Goal: Communication & Community: Answer question/provide support

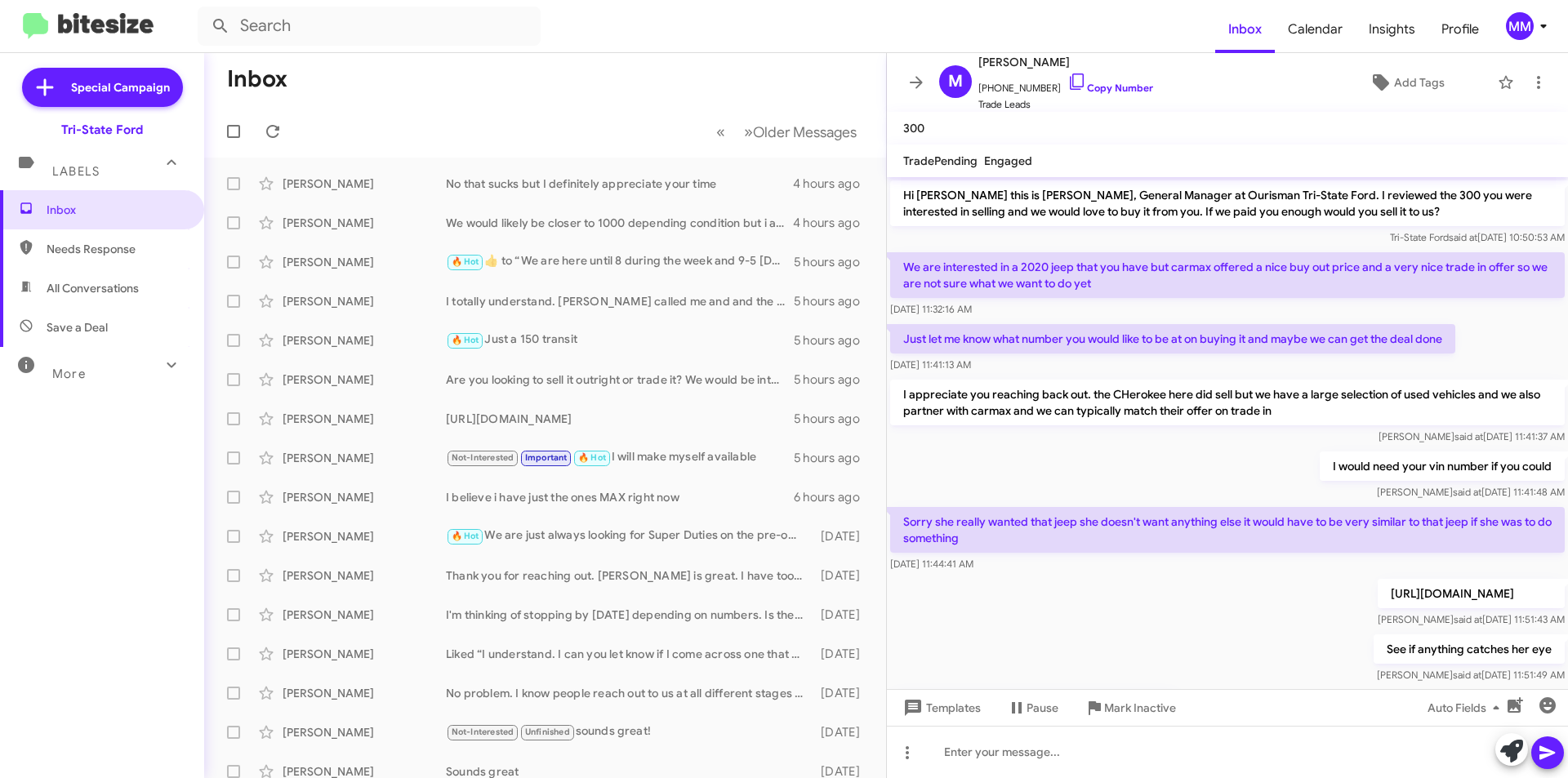
scroll to position [90, 0]
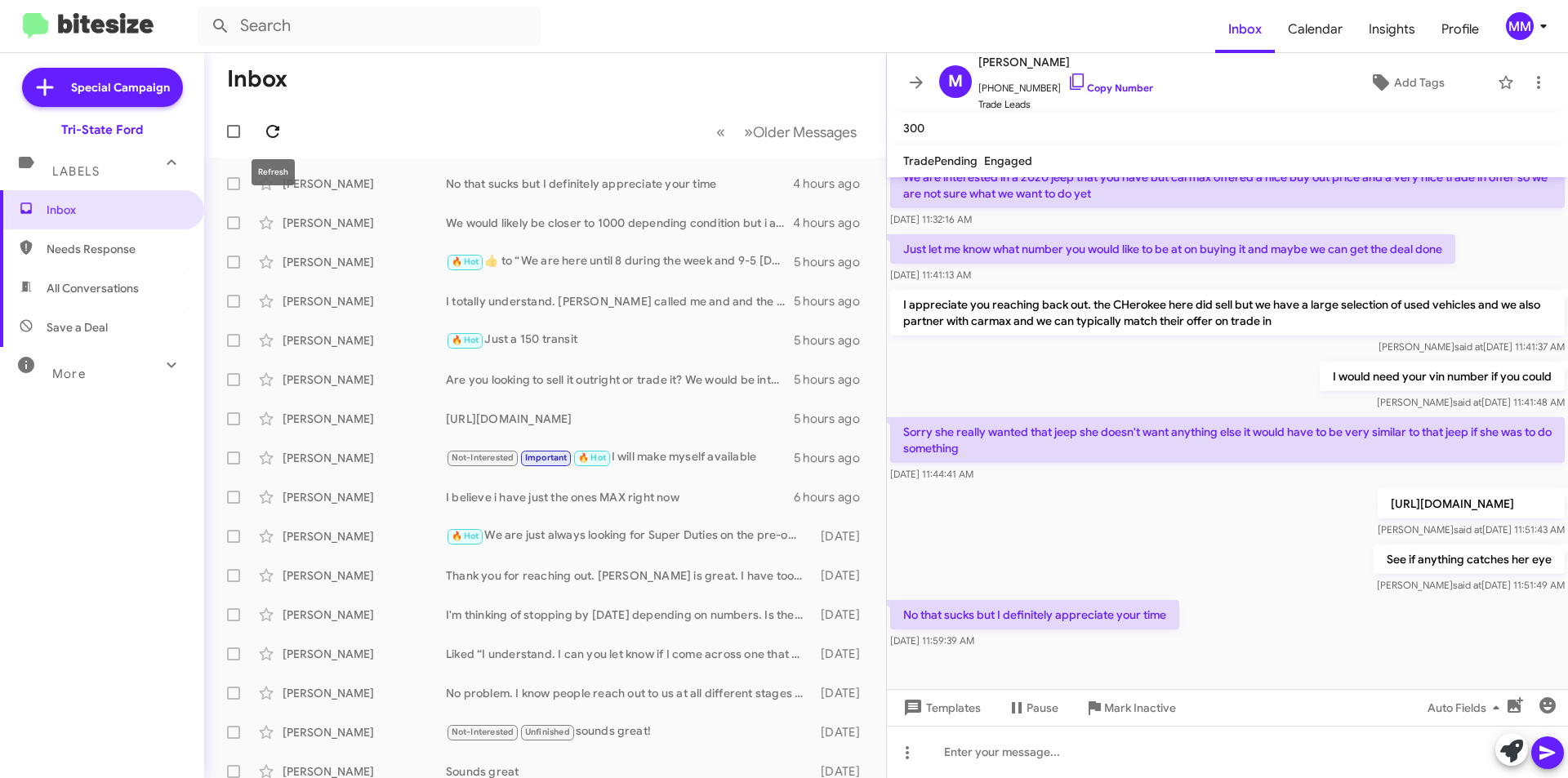
click at [282, 132] on icon at bounding box center [272, 131] width 19 height 19
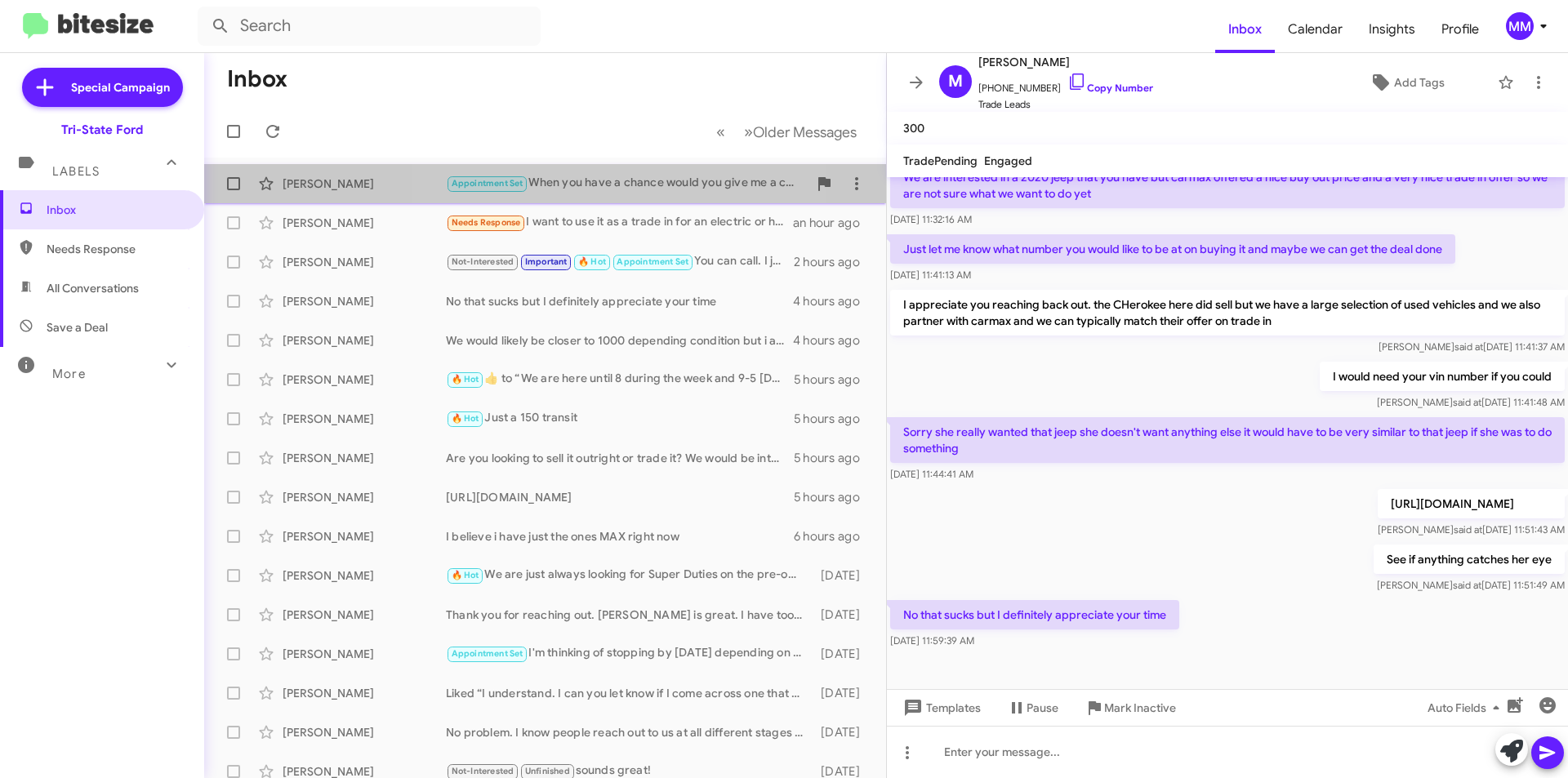
click at [626, 184] on div "Appointment Set When you have a chance would you give me a call on my cell [PHO…" at bounding box center [626, 183] width 362 height 18
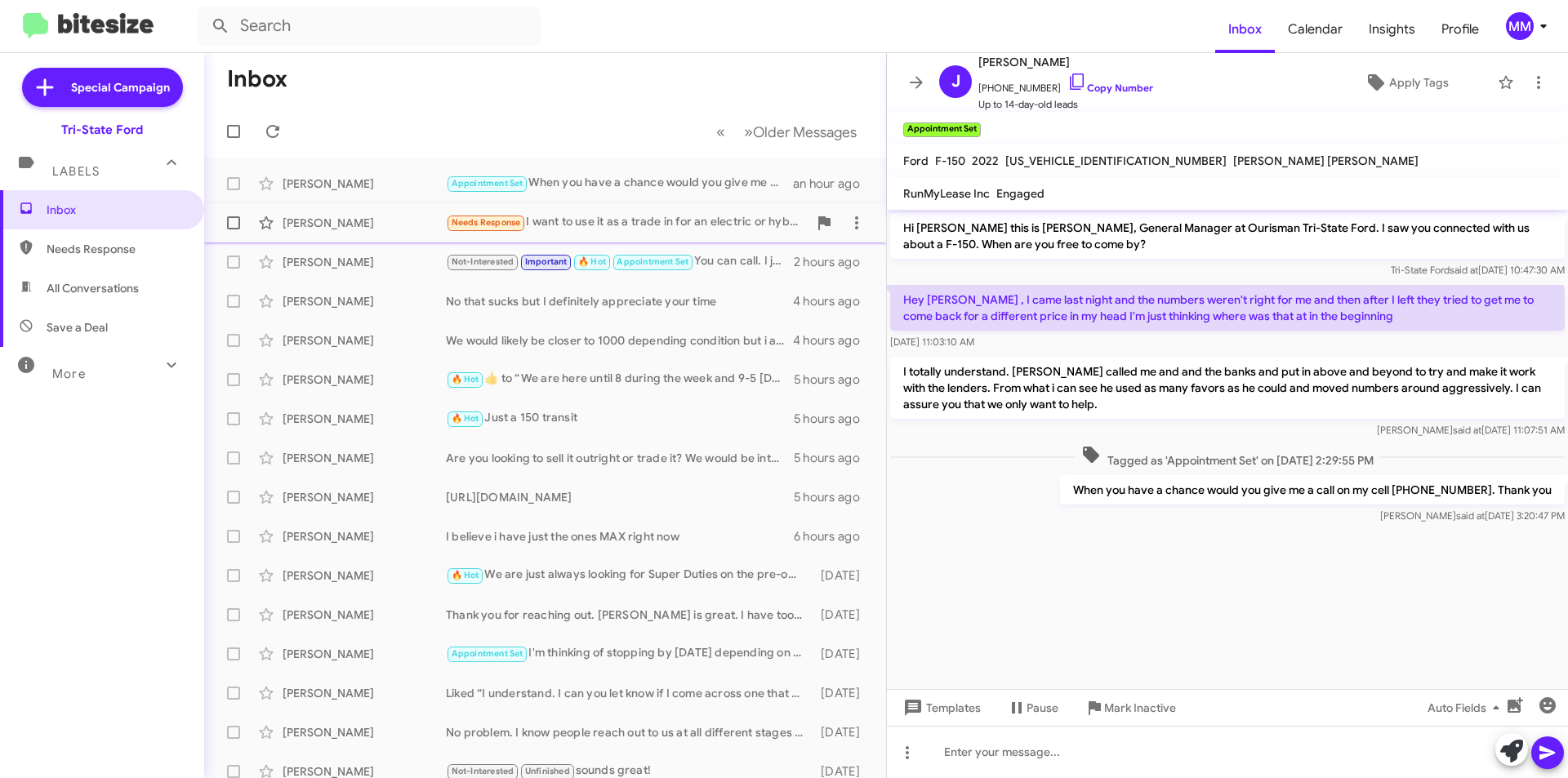
click at [638, 223] on div "Needs Response I want to use it as a trade in for an electric or hybrid. Where …" at bounding box center [626, 222] width 362 height 18
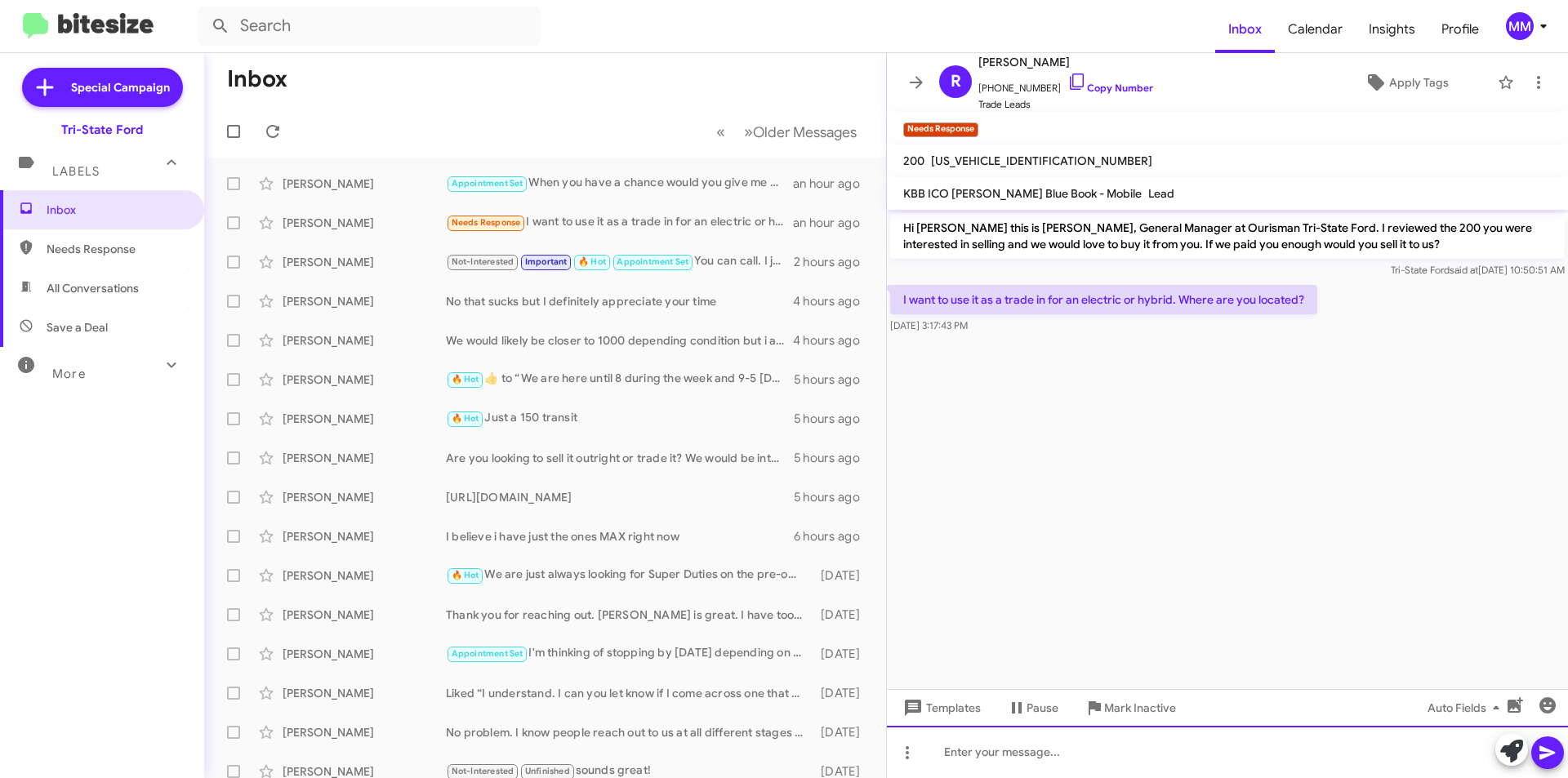
click at [1033, 759] on div at bounding box center [1227, 751] width 681 height 52
click at [1552, 752] on icon at bounding box center [1547, 752] width 16 height 14
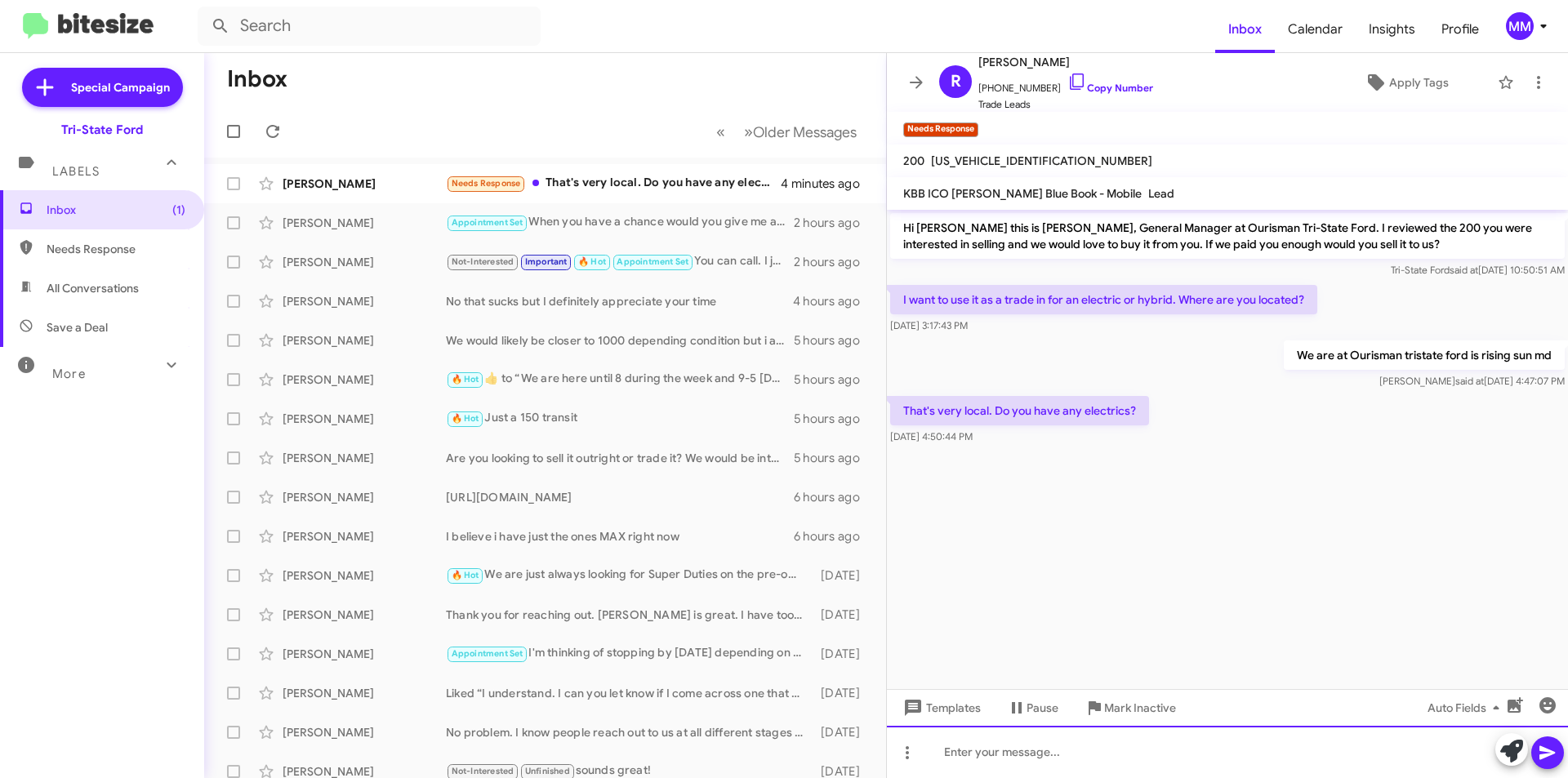
click at [992, 756] on div at bounding box center [1227, 751] width 681 height 52
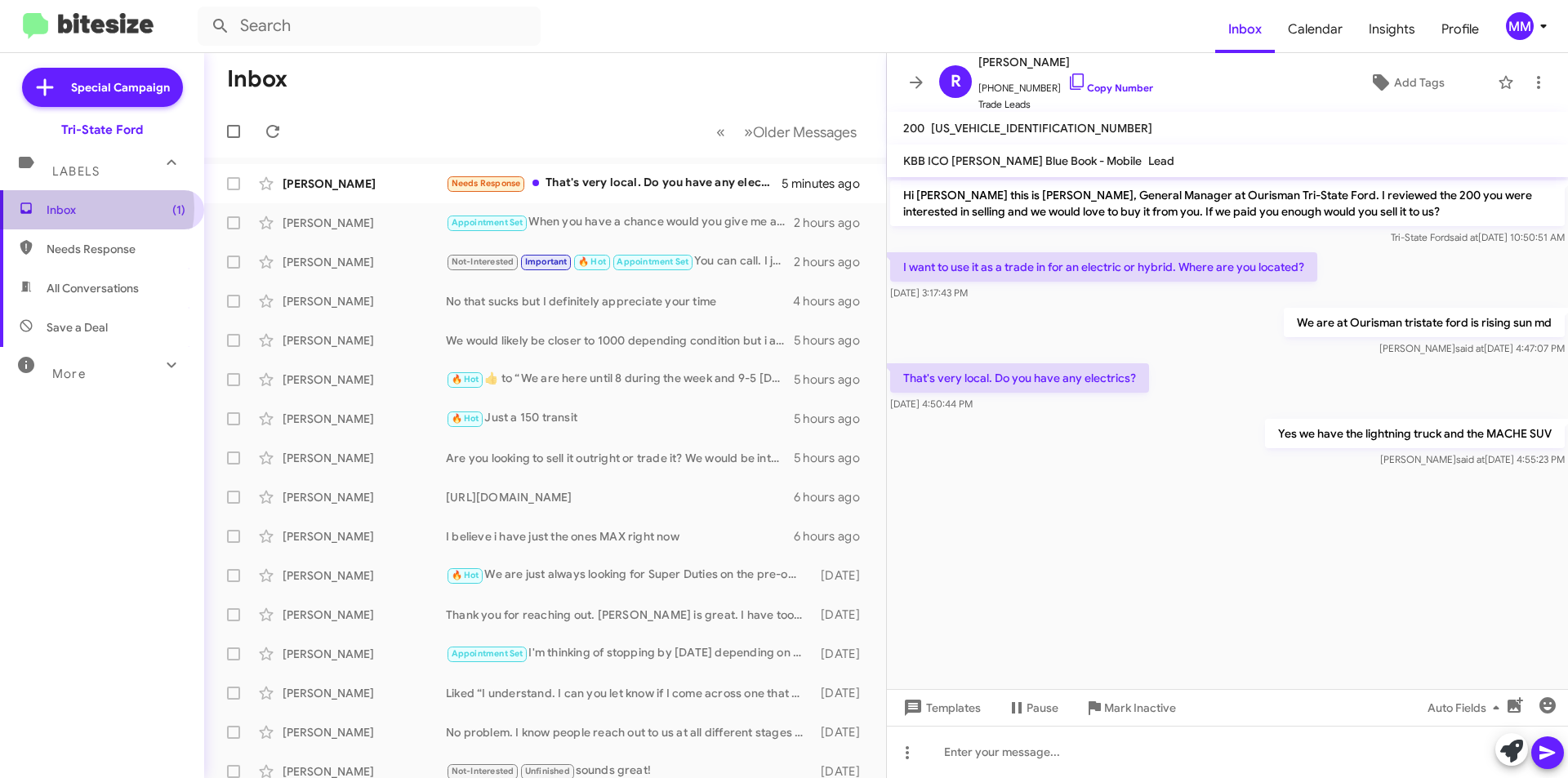
click at [91, 208] on span "Inbox (1)" at bounding box center [116, 210] width 139 height 17
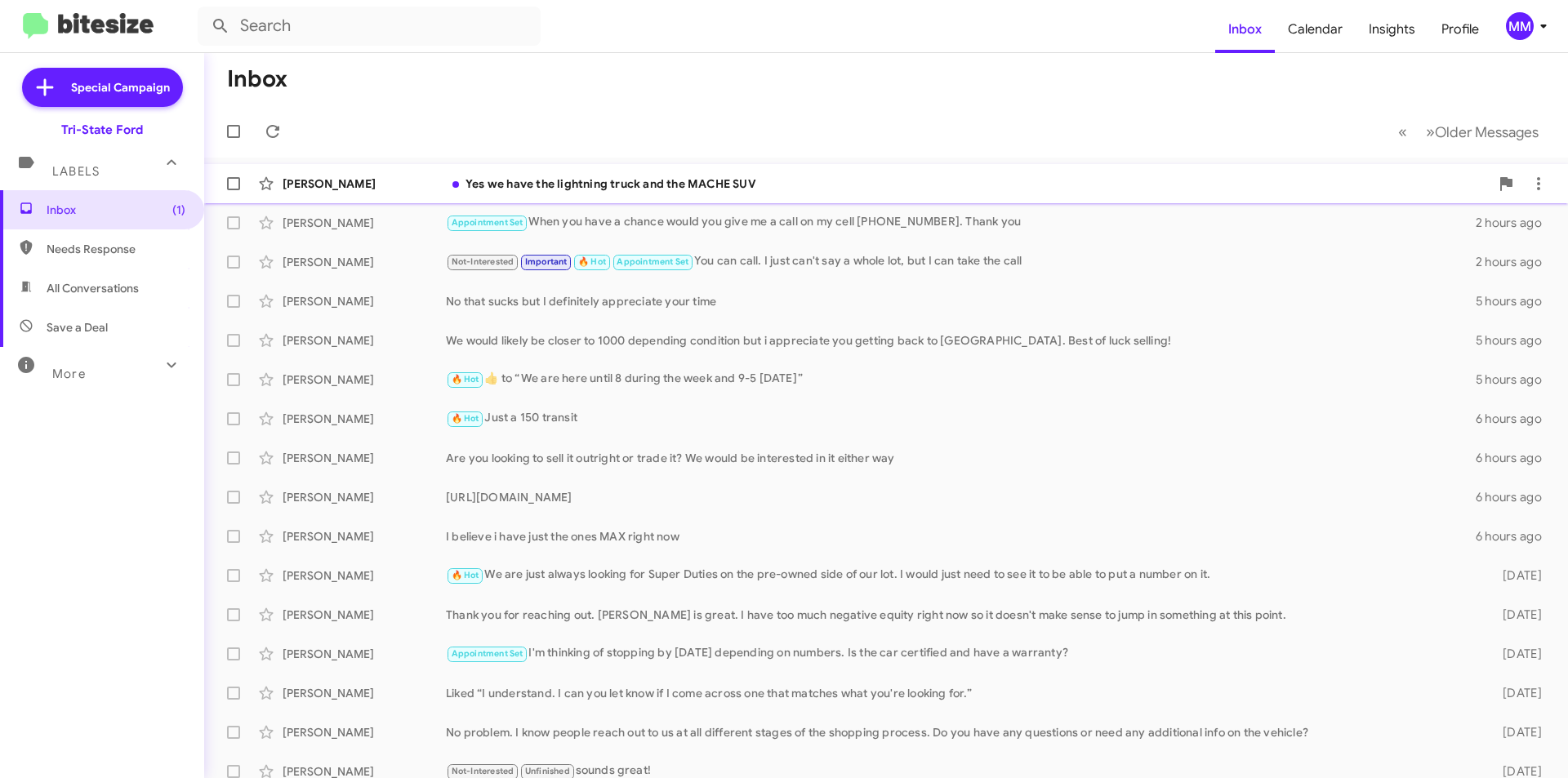
click at [642, 187] on div "Yes we have the lightning truck and the MACHE SUV" at bounding box center [967, 184] width 1044 height 17
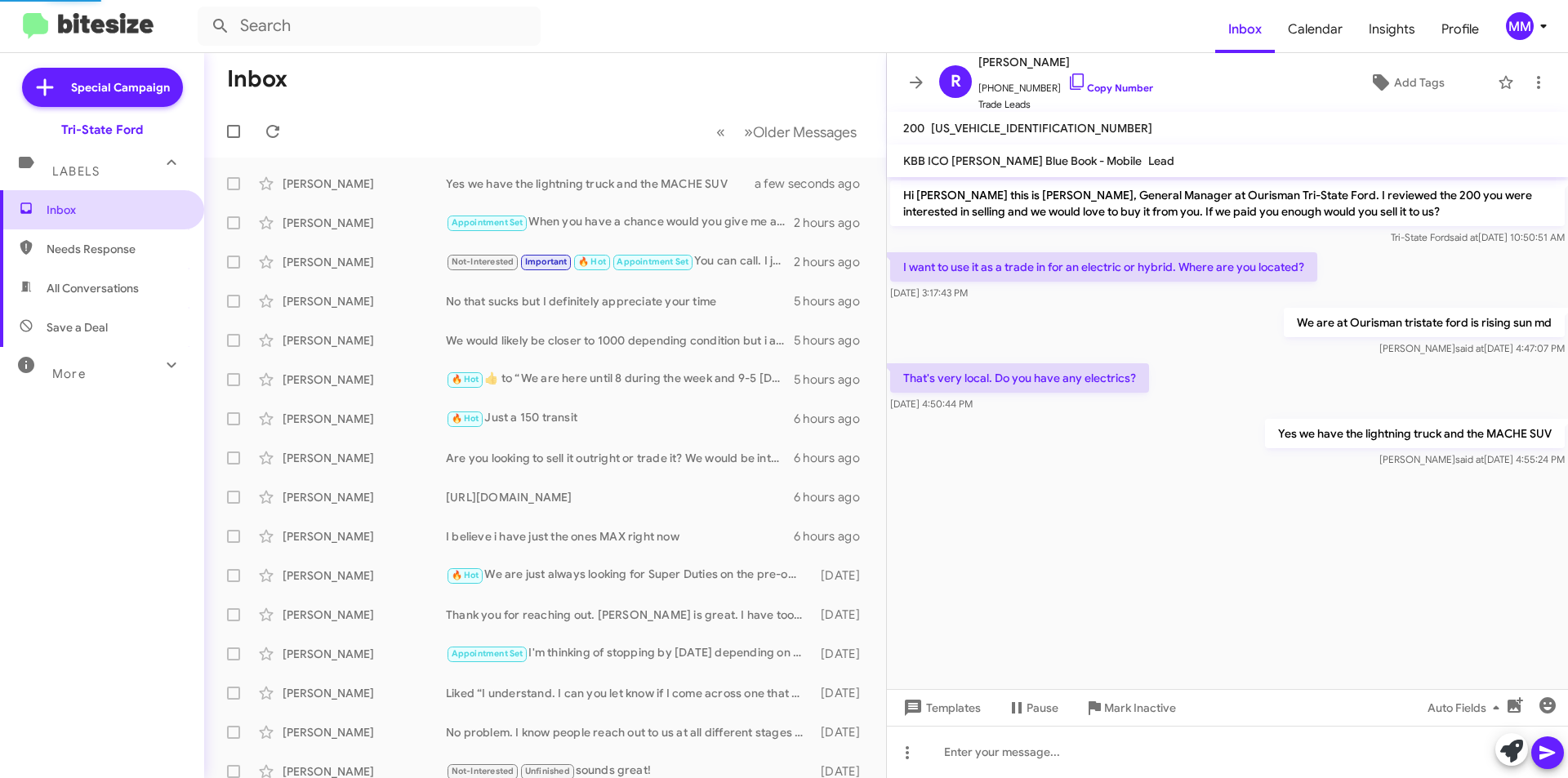
click at [123, 210] on span "Inbox" at bounding box center [116, 210] width 139 height 17
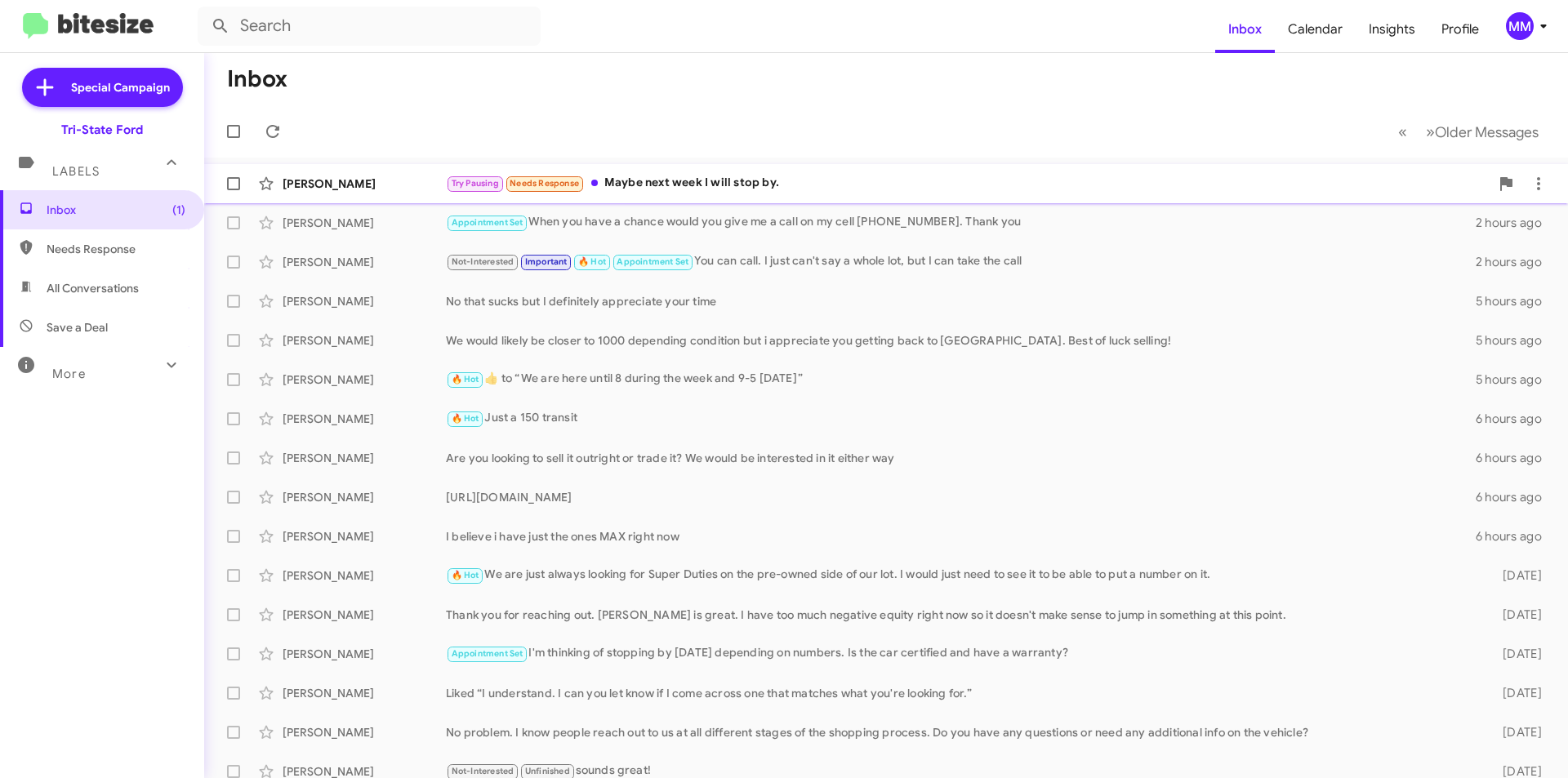
click at [722, 191] on div "Try Pausing Needs Response Maybe next week I will stop by." at bounding box center [967, 183] width 1044 height 18
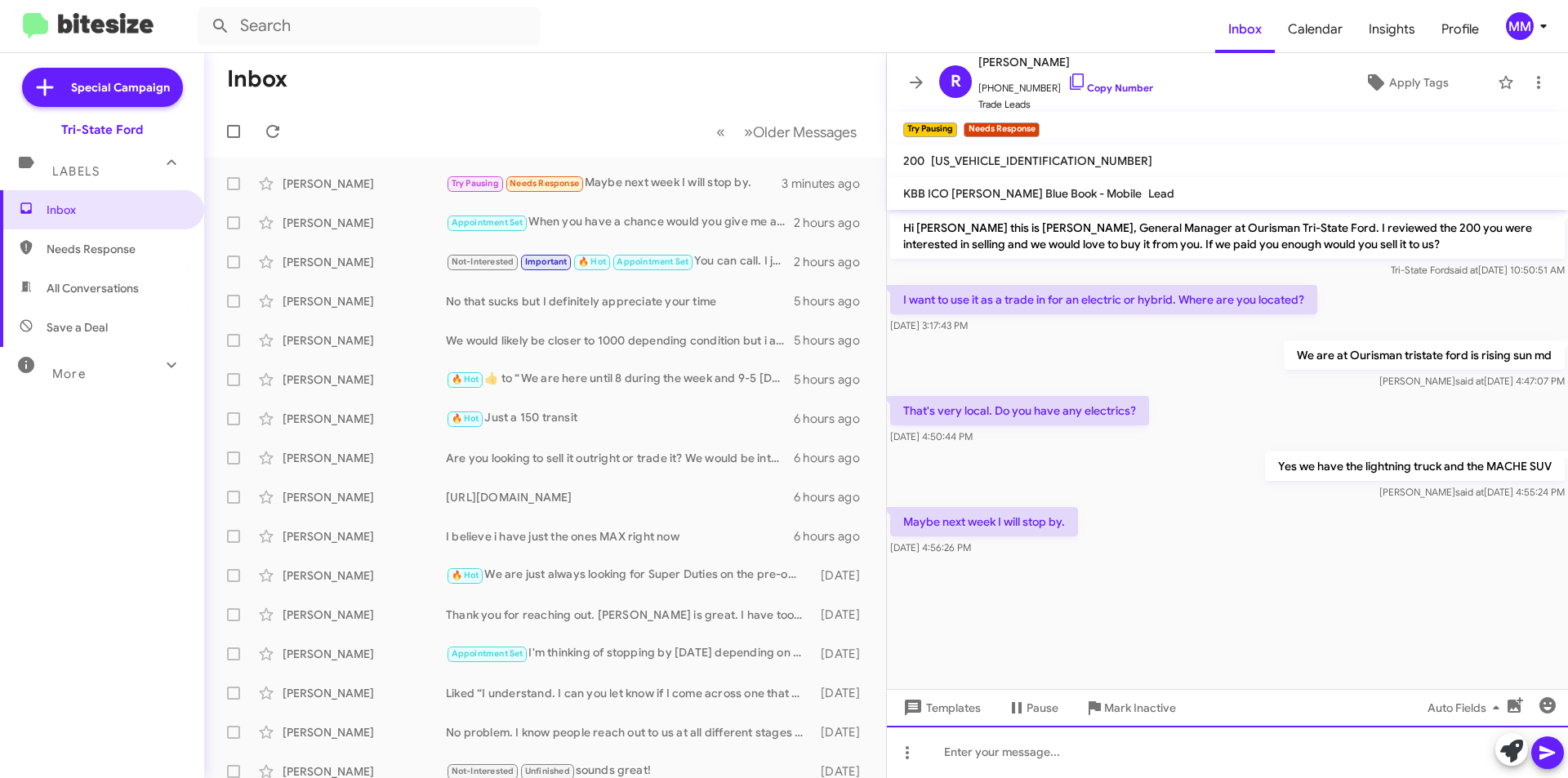
click at [1048, 752] on div at bounding box center [1227, 751] width 681 height 52
click at [1547, 749] on icon at bounding box center [1547, 752] width 16 height 14
